Goal: Find specific page/section: Find specific page/section

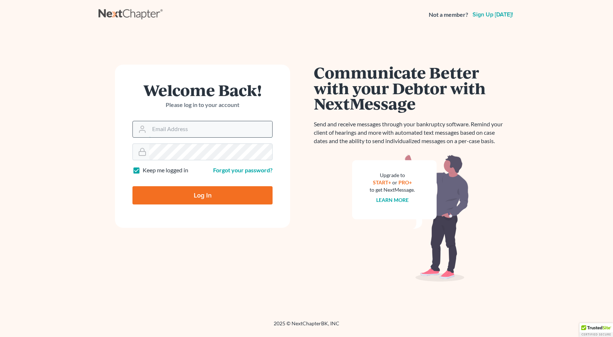
type input "[PERSON_NAME][EMAIL_ADDRESS][DOMAIN_NAME]"
click at [186, 129] on input "[PERSON_NAME][EMAIL_ADDRESS][DOMAIN_NAME]" at bounding box center [210, 129] width 123 height 16
click at [145, 151] on rect at bounding box center [142, 153] width 7 height 4
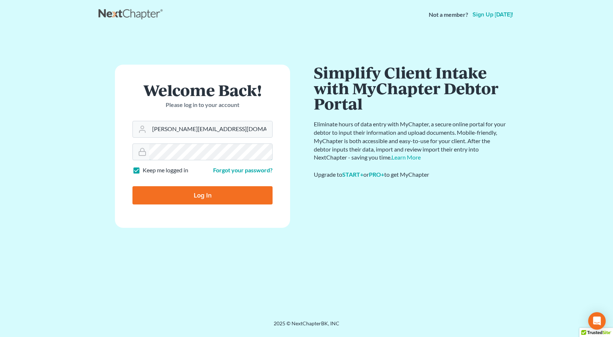
click at [132, 186] on input "Log In" at bounding box center [202, 195] width 140 height 18
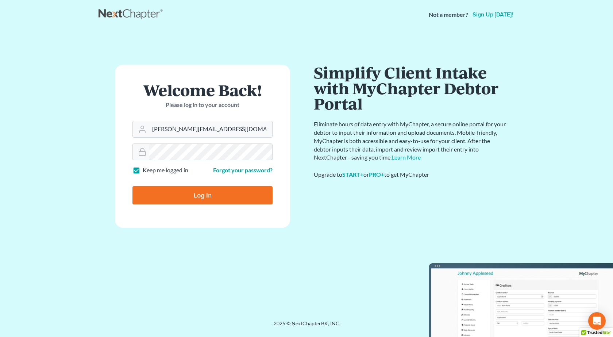
type input "Thinking..."
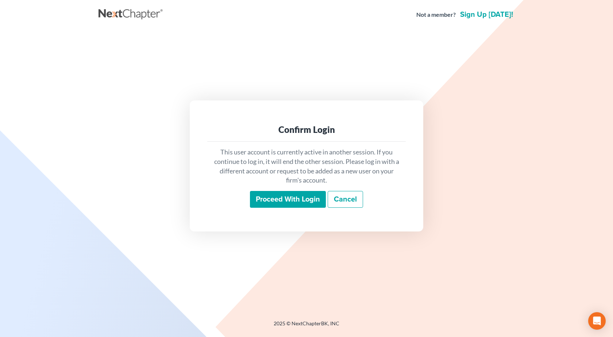
click at [280, 201] on input "Proceed with login" at bounding box center [288, 199] width 76 height 17
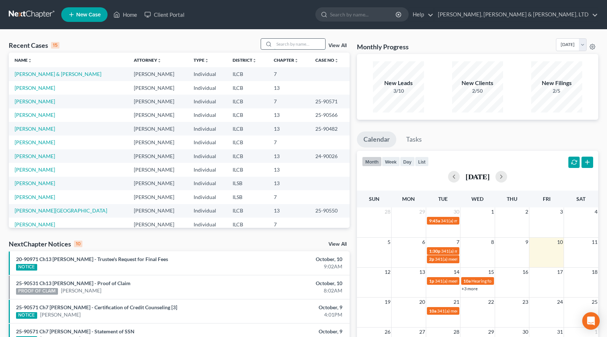
drag, startPoint x: 290, startPoint y: 44, endPoint x: 285, endPoint y: 43, distance: 5.2
click at [290, 44] on input "search" at bounding box center [299, 44] width 51 height 11
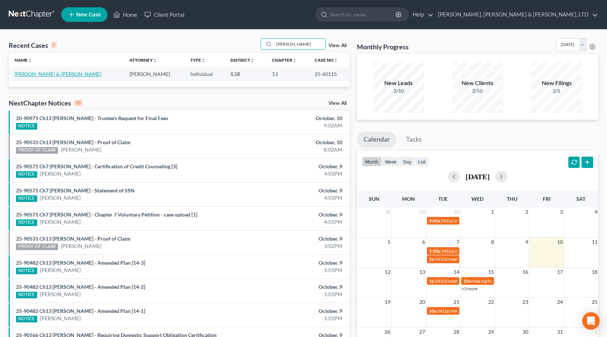
type input "tuel"
click at [39, 73] on link "Tuel, Ronald & Pamela" at bounding box center [58, 74] width 87 height 6
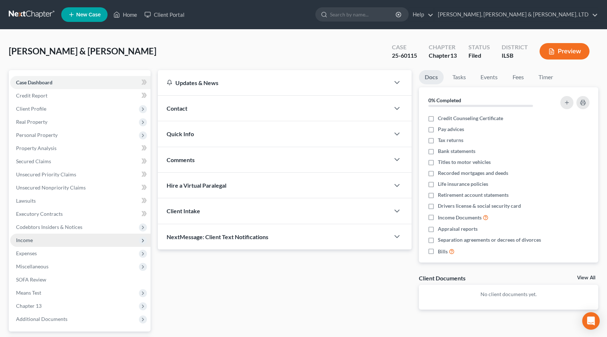
click at [49, 238] on span "Income" at bounding box center [80, 239] width 140 height 13
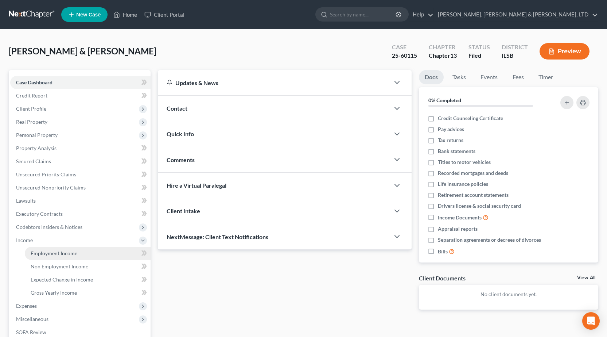
click at [50, 254] on span "Employment Income" at bounding box center [54, 253] width 47 height 6
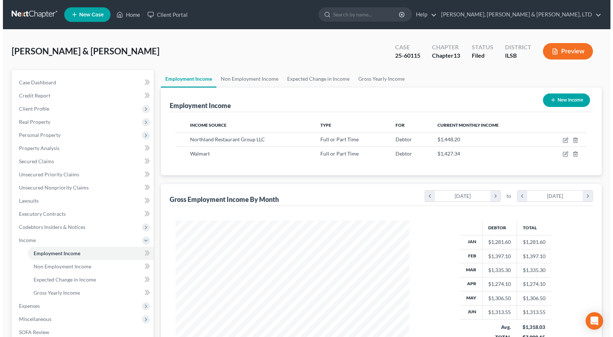
scroll to position [131, 248]
click at [560, 51] on button "Preview" at bounding box center [565, 51] width 50 height 16
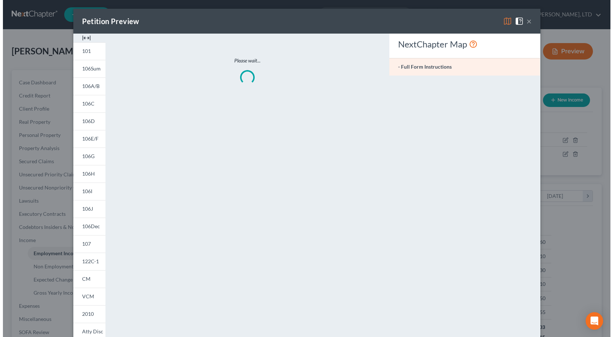
scroll to position [131, 251]
